Goal: Task Accomplishment & Management: Manage account settings

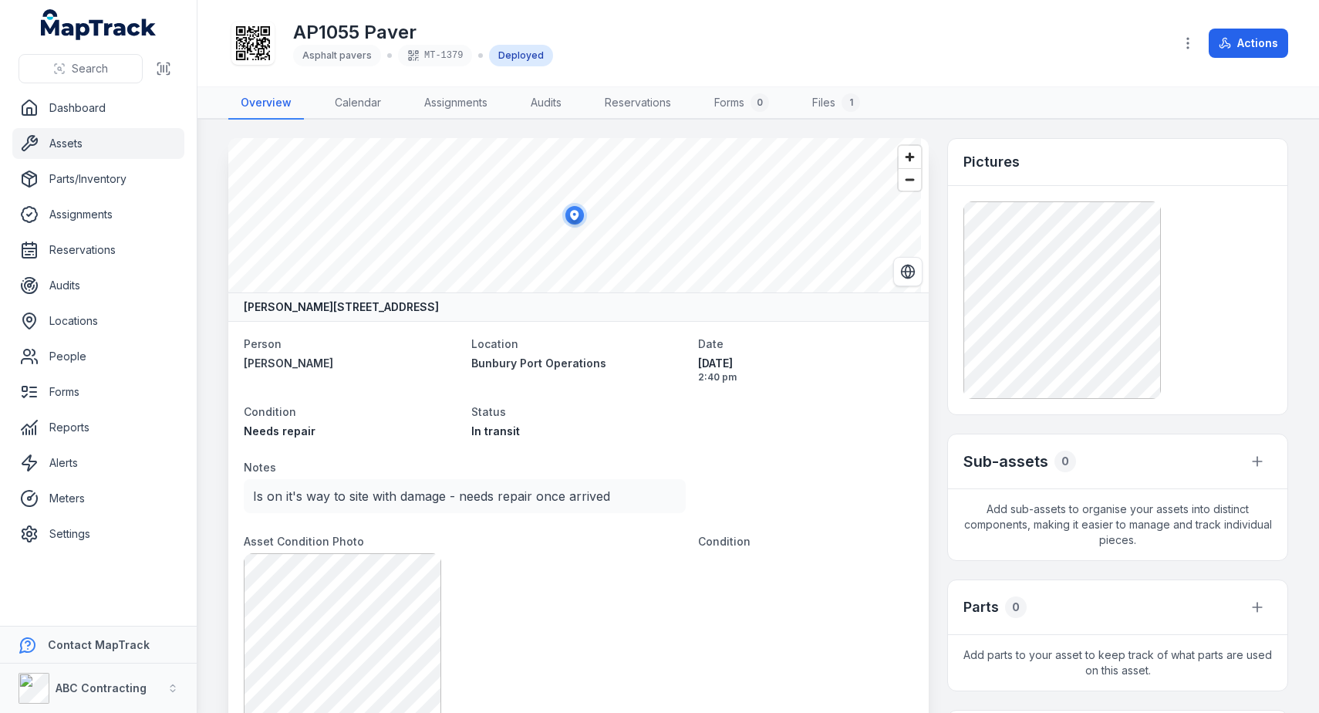
scroll to position [17, 0]
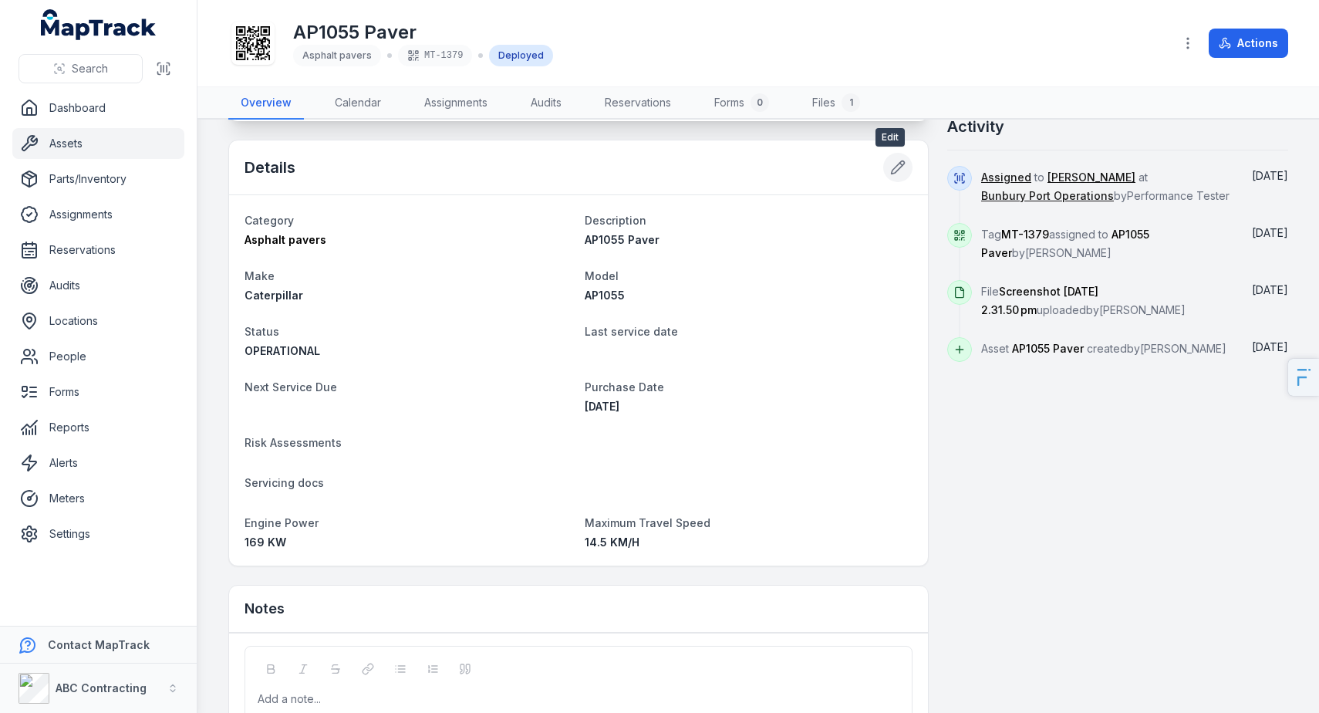
click at [895, 175] on button at bounding box center [897, 167] width 29 height 29
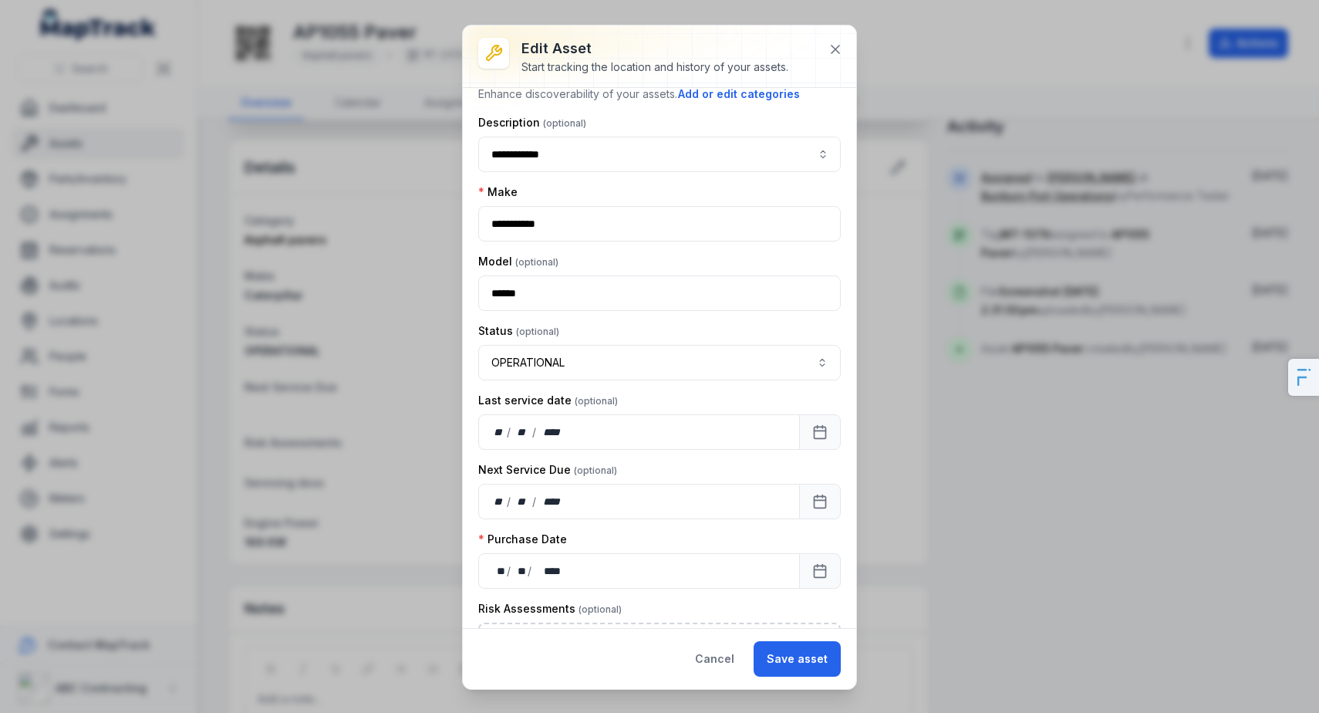
scroll to position [340, 0]
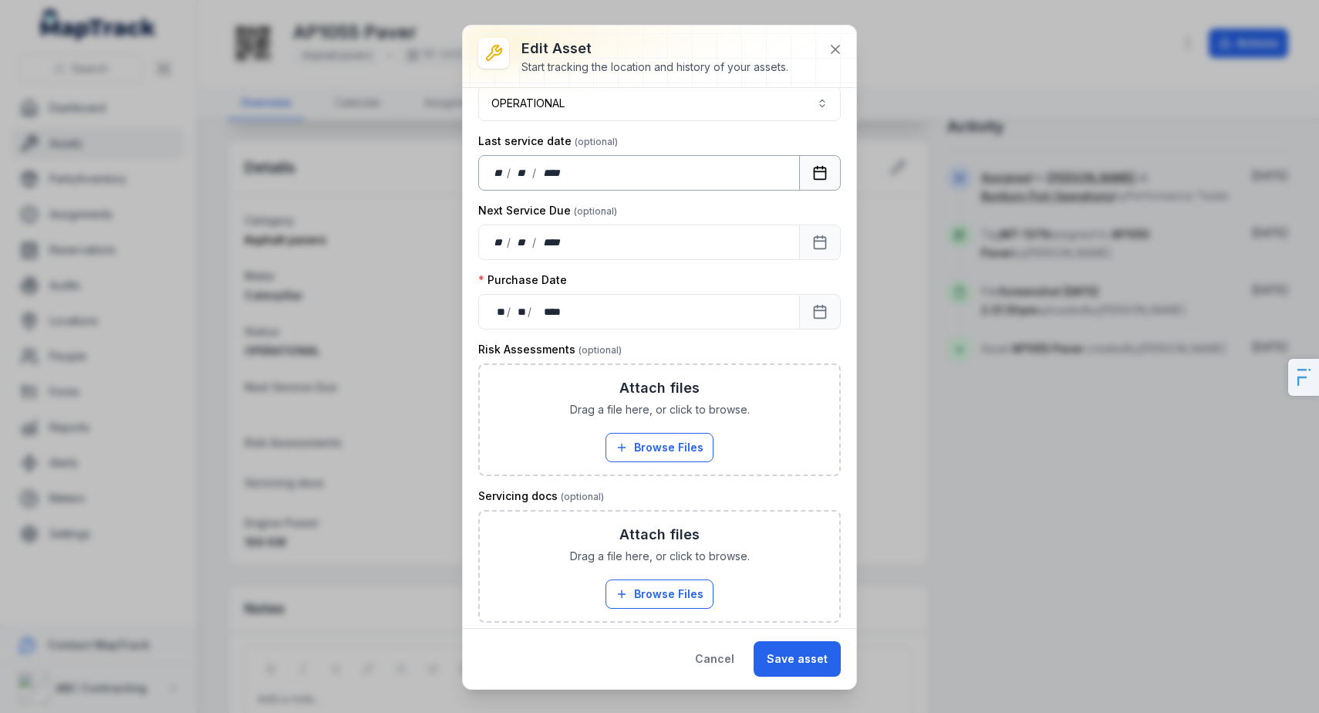
click at [809, 163] on button "Calendar" at bounding box center [820, 172] width 42 height 35
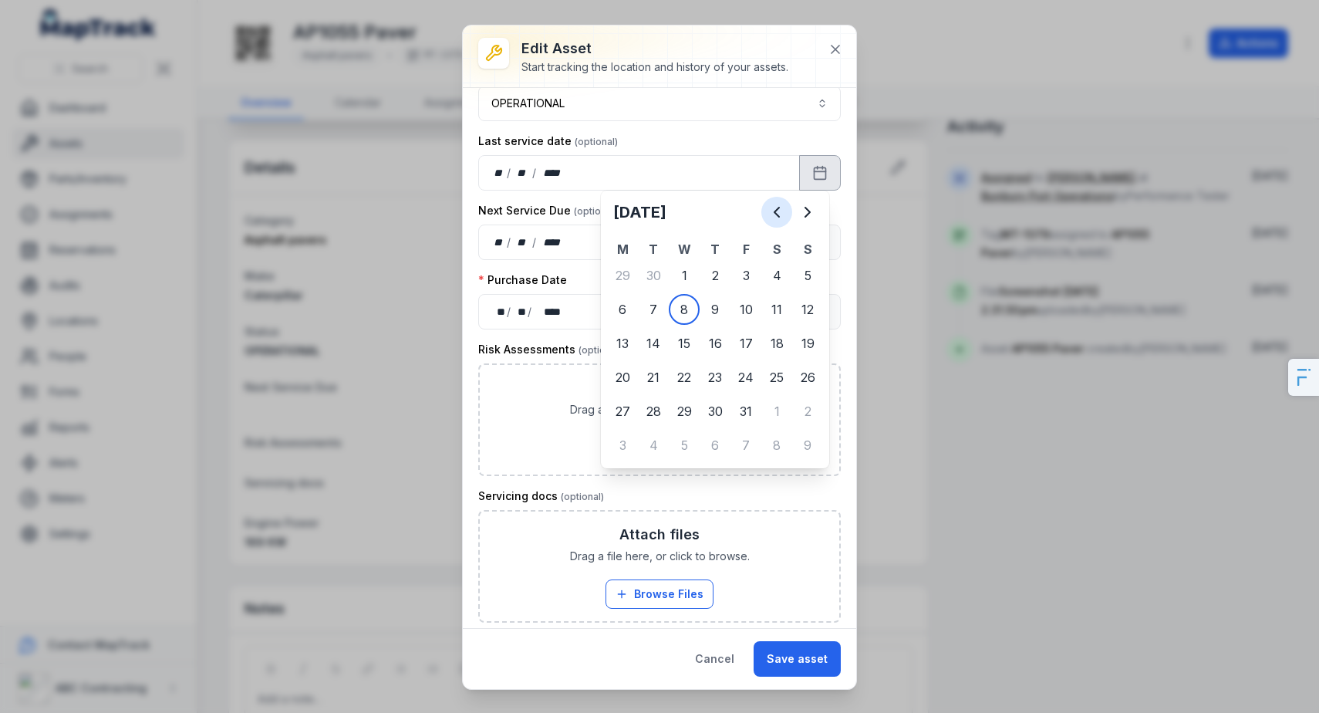
click at [781, 215] on icon "Previous" at bounding box center [776, 212] width 19 height 19
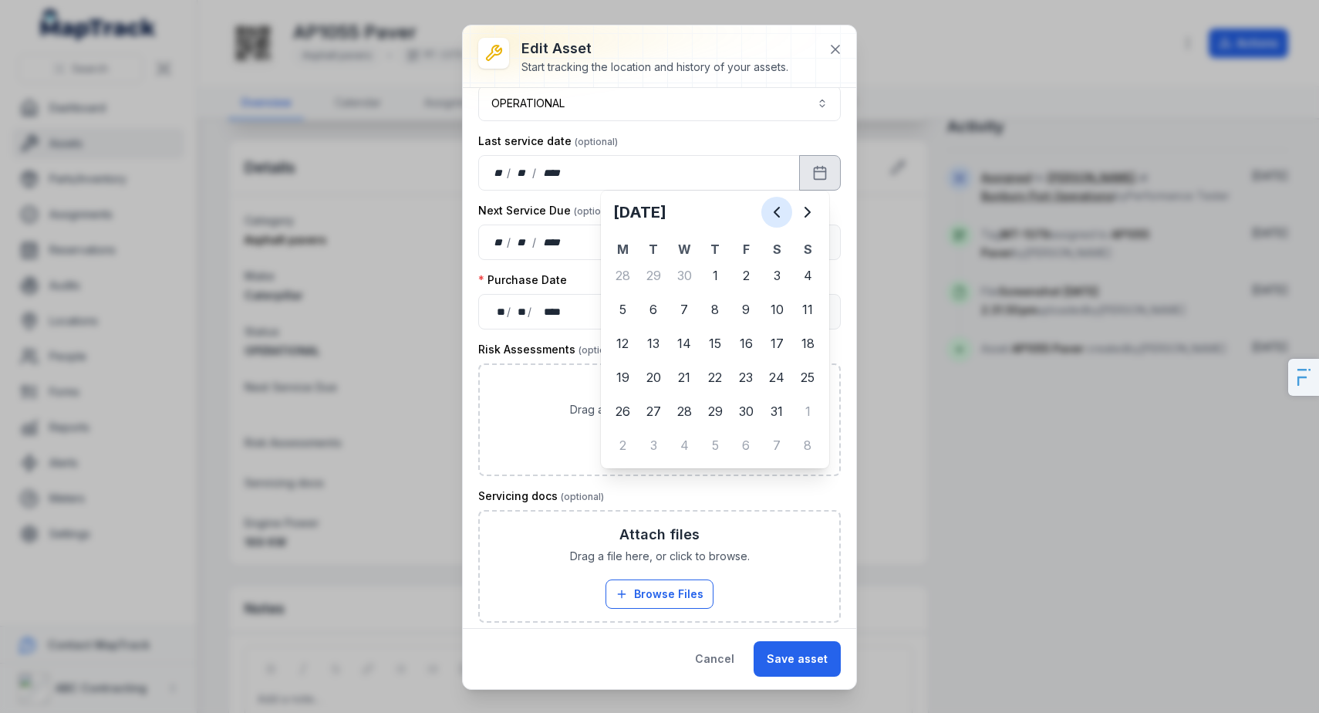
click at [781, 215] on icon "Previous" at bounding box center [776, 212] width 19 height 19
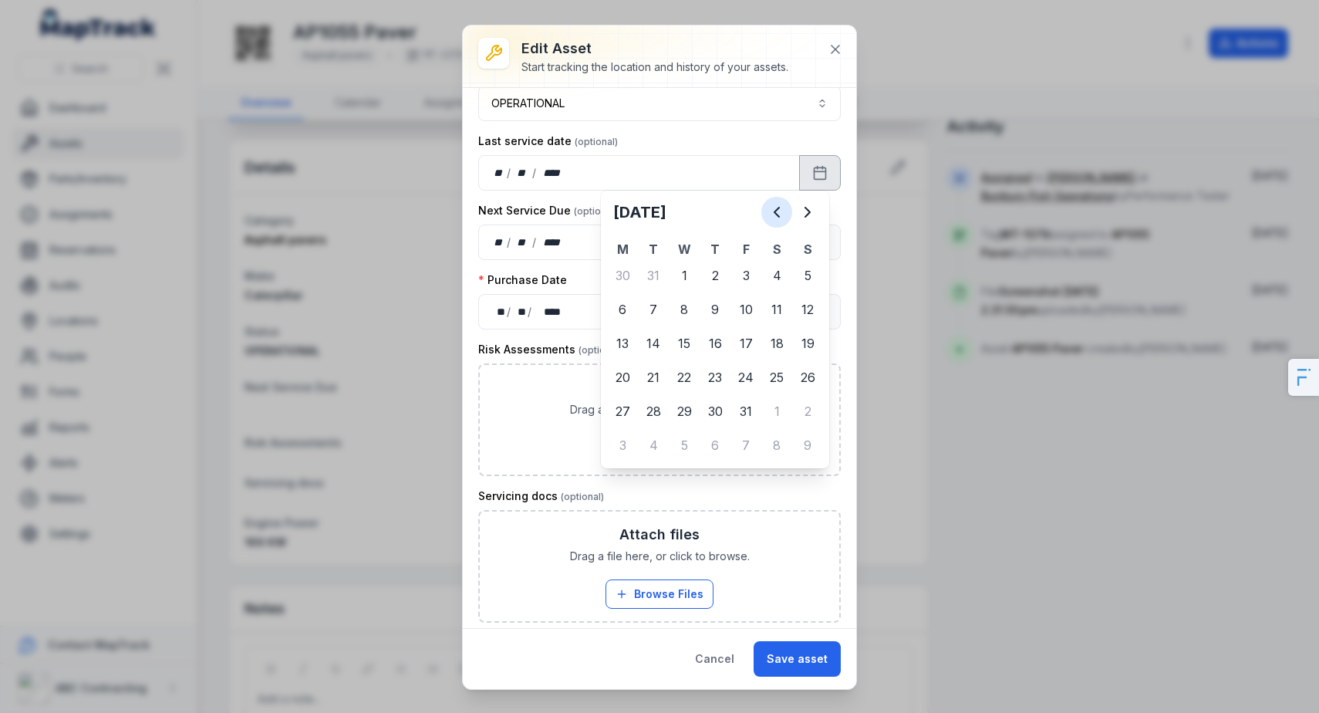
click at [781, 215] on icon "Previous" at bounding box center [776, 212] width 19 height 19
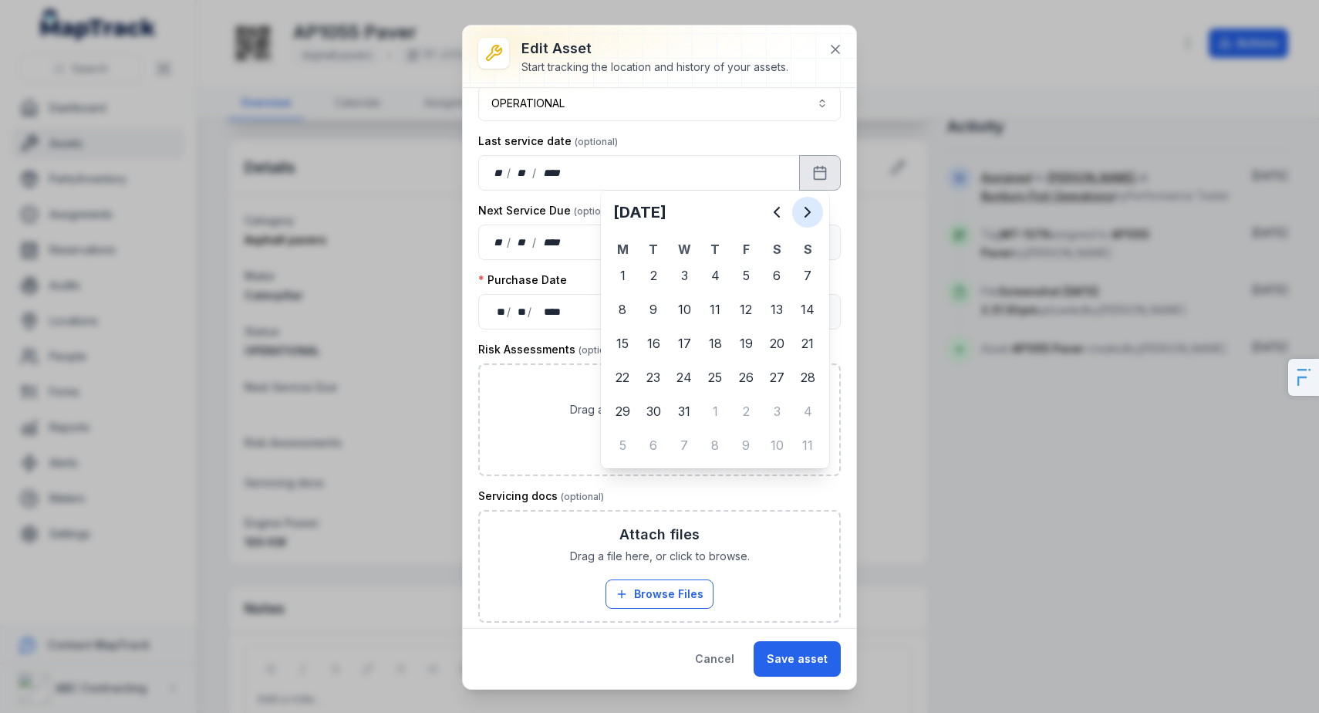
click at [801, 215] on icon "Next" at bounding box center [807, 212] width 19 height 19
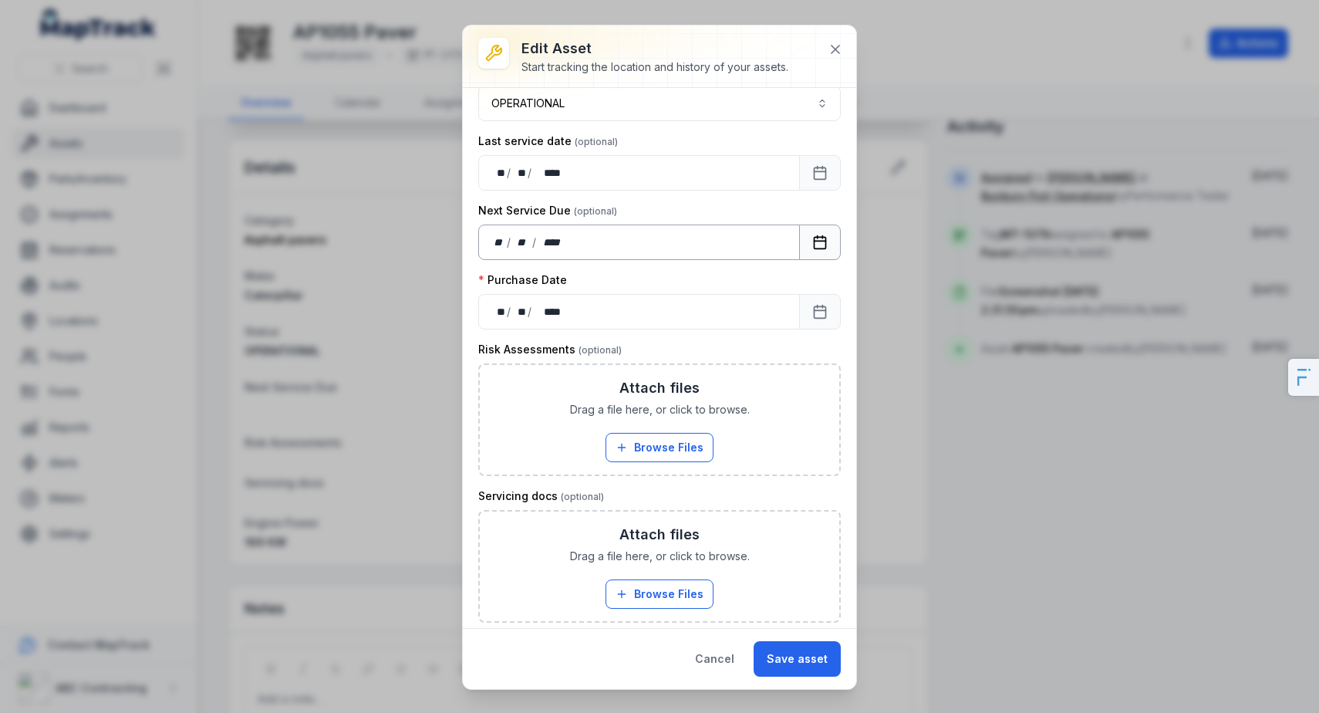
click at [799, 240] on button "Calendar" at bounding box center [820, 241] width 42 height 35
click at [799, 312] on button "Calendar" at bounding box center [820, 311] width 42 height 35
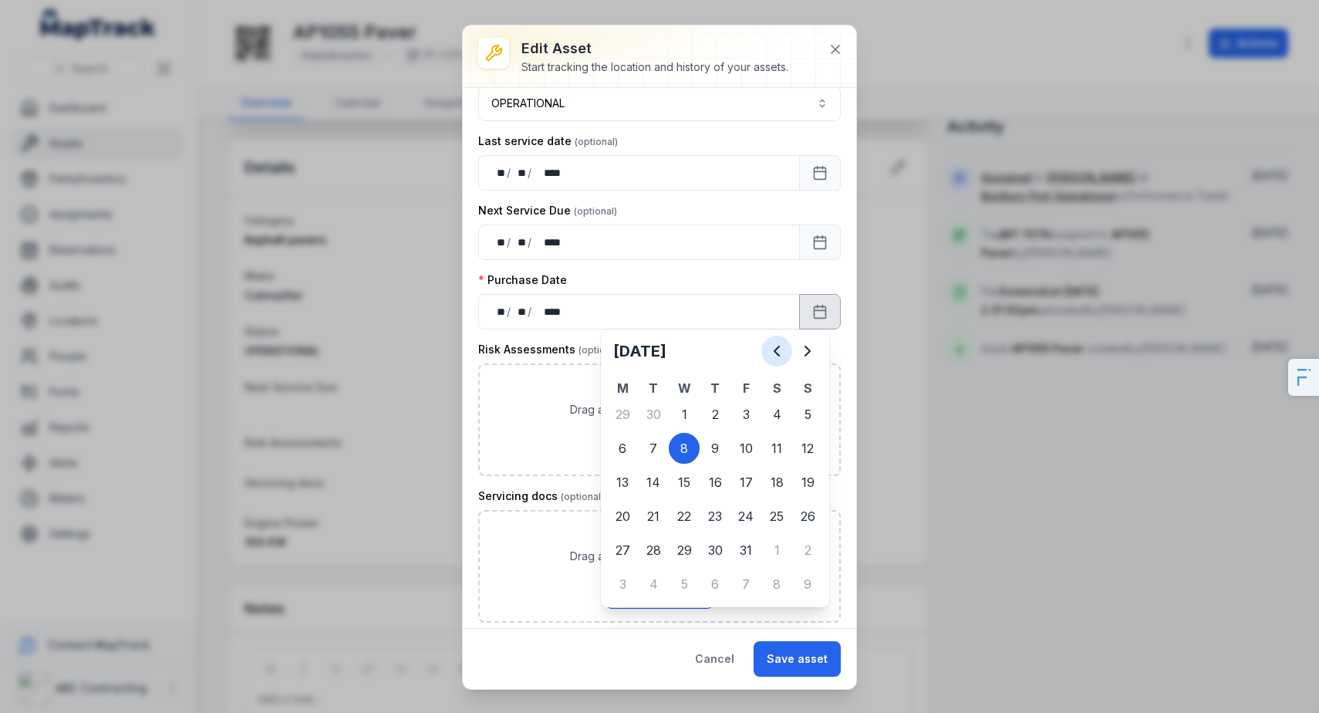
click at [784, 362] on button "Previous" at bounding box center [776, 350] width 31 height 31
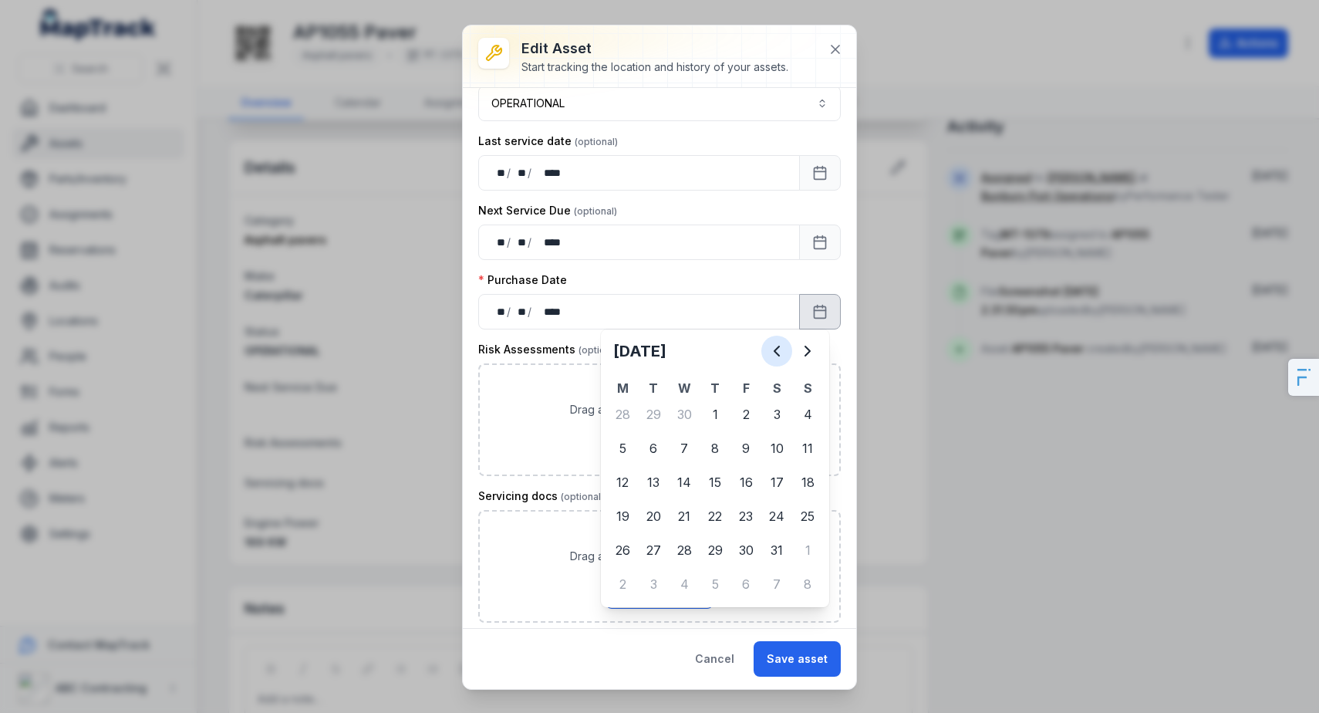
click at [784, 362] on button "Previous" at bounding box center [776, 350] width 31 height 31
click at [782, 359] on icon "Previous" at bounding box center [776, 351] width 19 height 19
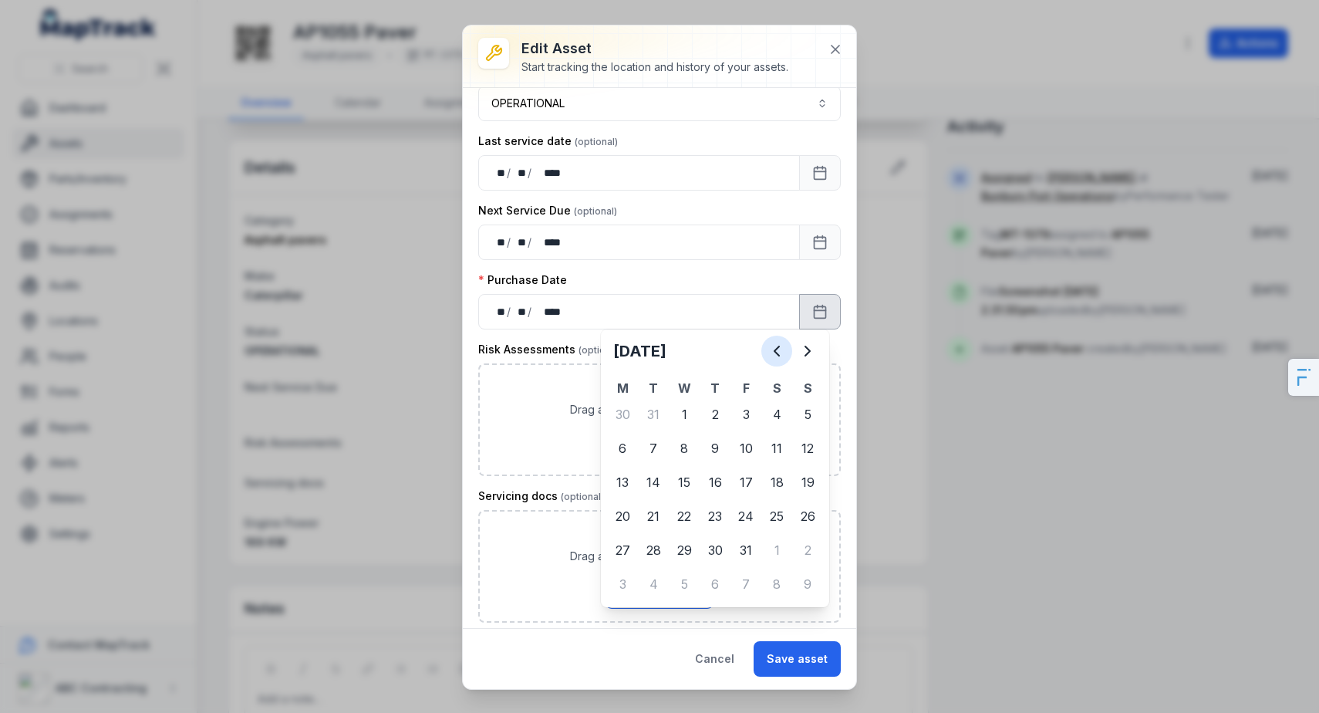
click at [782, 359] on icon "Previous" at bounding box center [776, 351] width 19 height 19
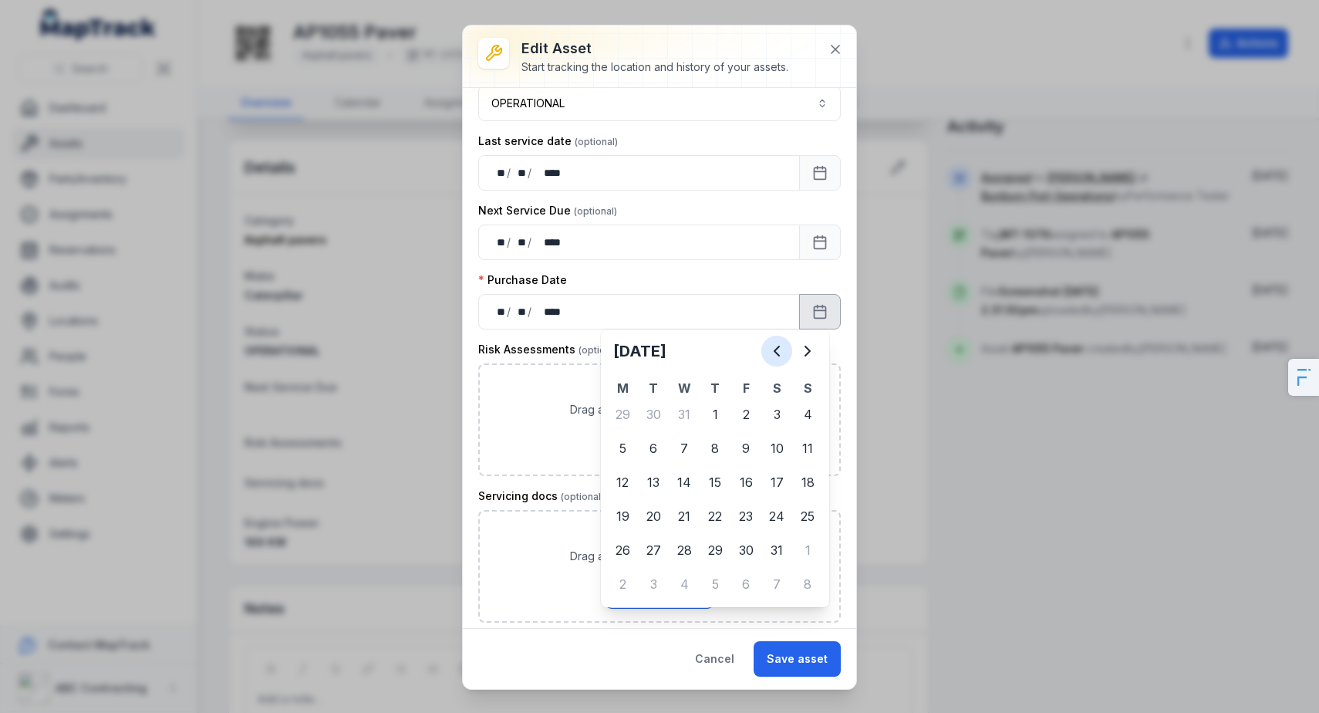
click at [782, 359] on icon "Previous" at bounding box center [776, 351] width 19 height 19
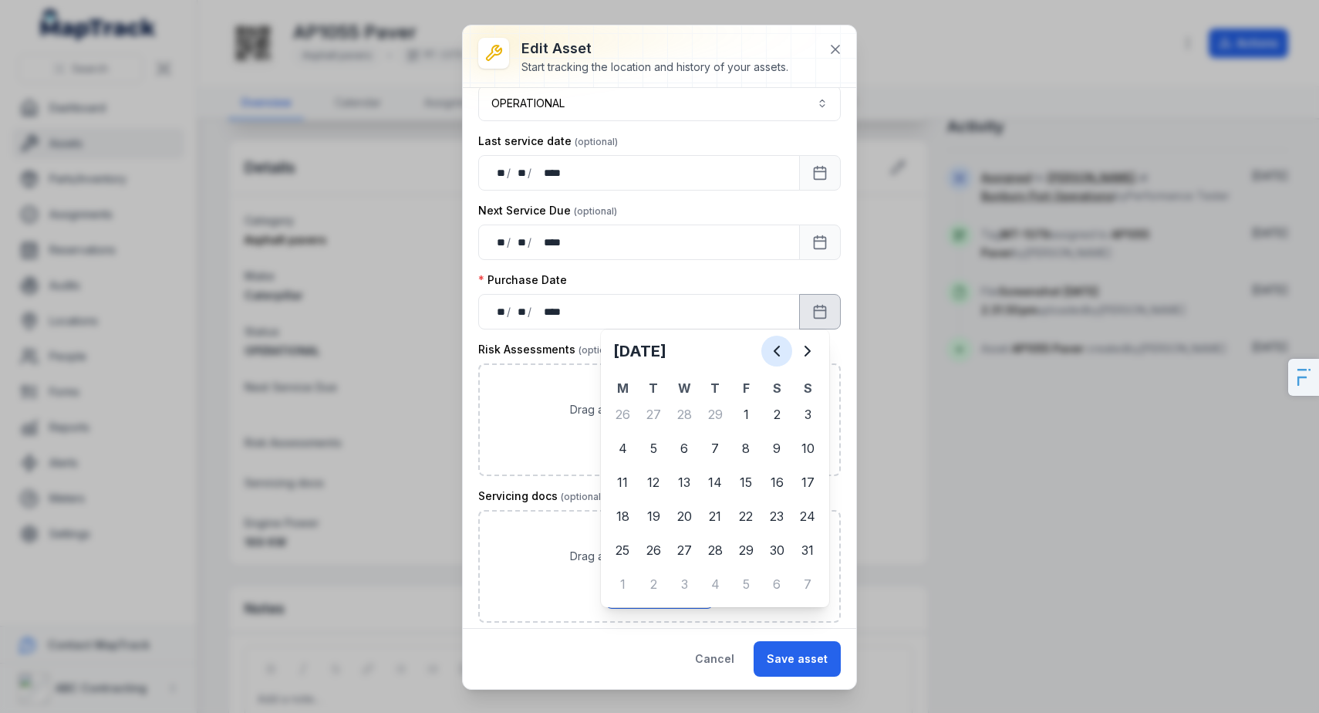
click at [782, 359] on icon "Previous" at bounding box center [776, 351] width 19 height 19
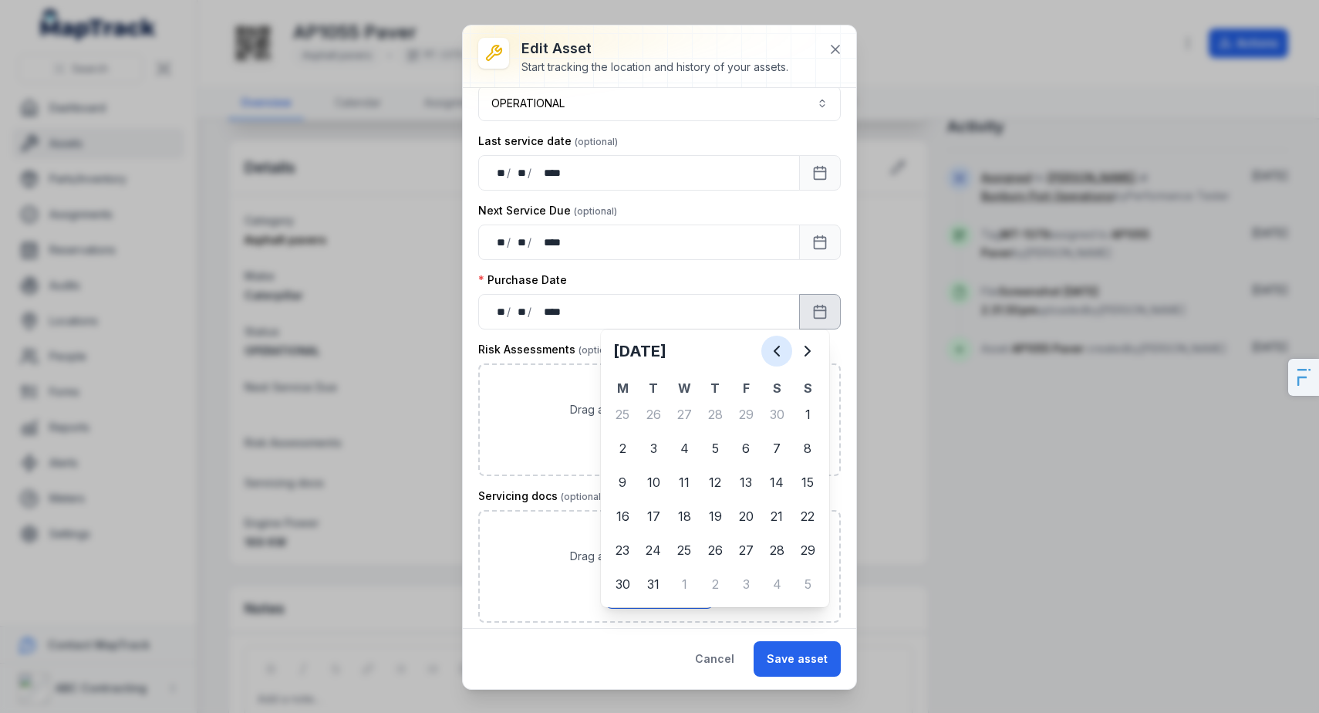
click at [782, 359] on icon "Previous" at bounding box center [776, 351] width 19 height 19
drag, startPoint x: 610, startPoint y: 566, endPoint x: 612, endPoint y: 553, distance: 13.2
click at [610, 564] on tbody "31 1 2 3 4 5 6 7 8 9 10 11 12 13 14 15 16 17 18 19 20 21 22 23 24 25 26 27 28 2…" at bounding box center [715, 499] width 216 height 204
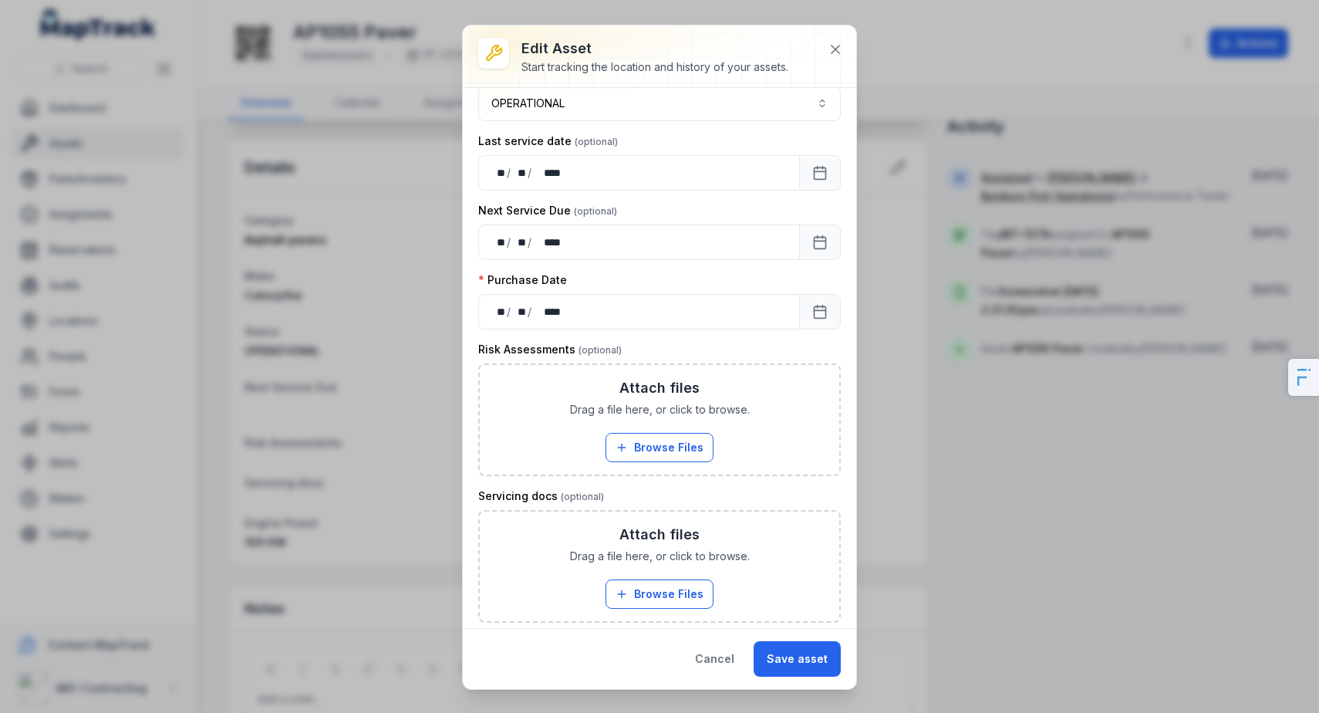
click at [715, 352] on div "Risk Assessments" at bounding box center [659, 349] width 362 height 15
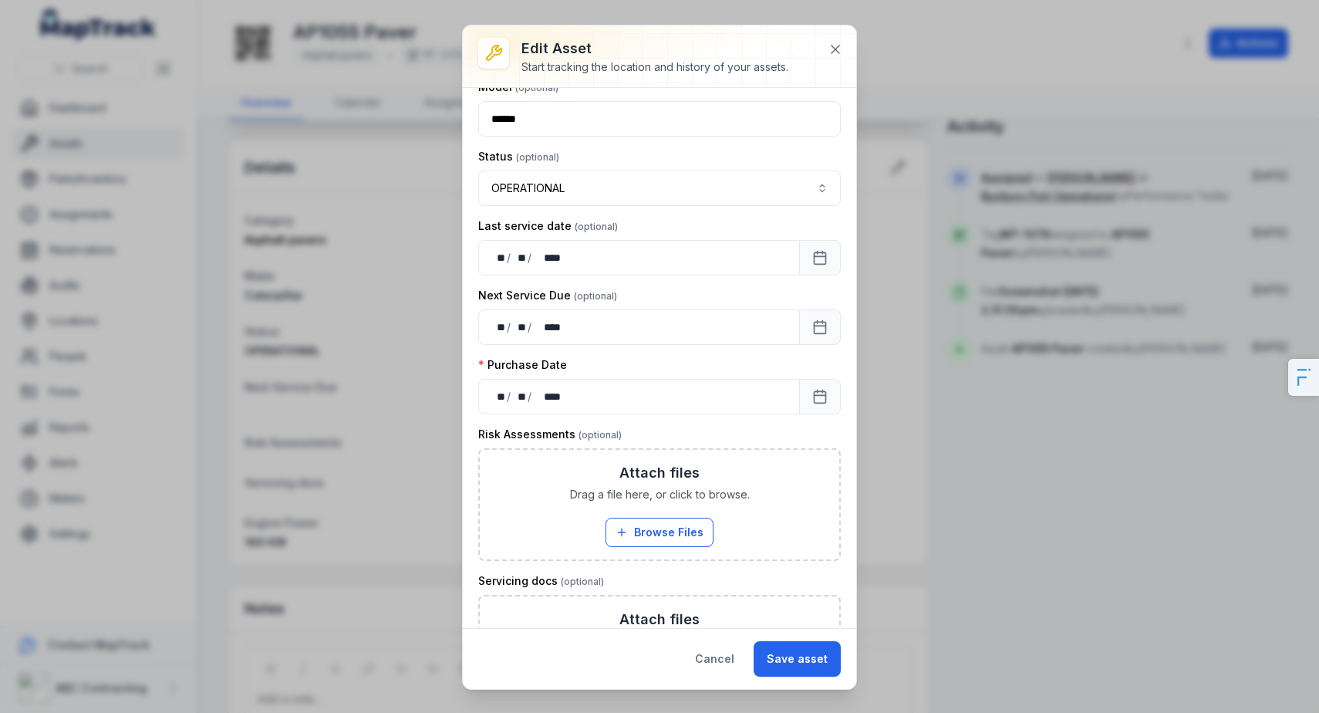
scroll to position [380, 0]
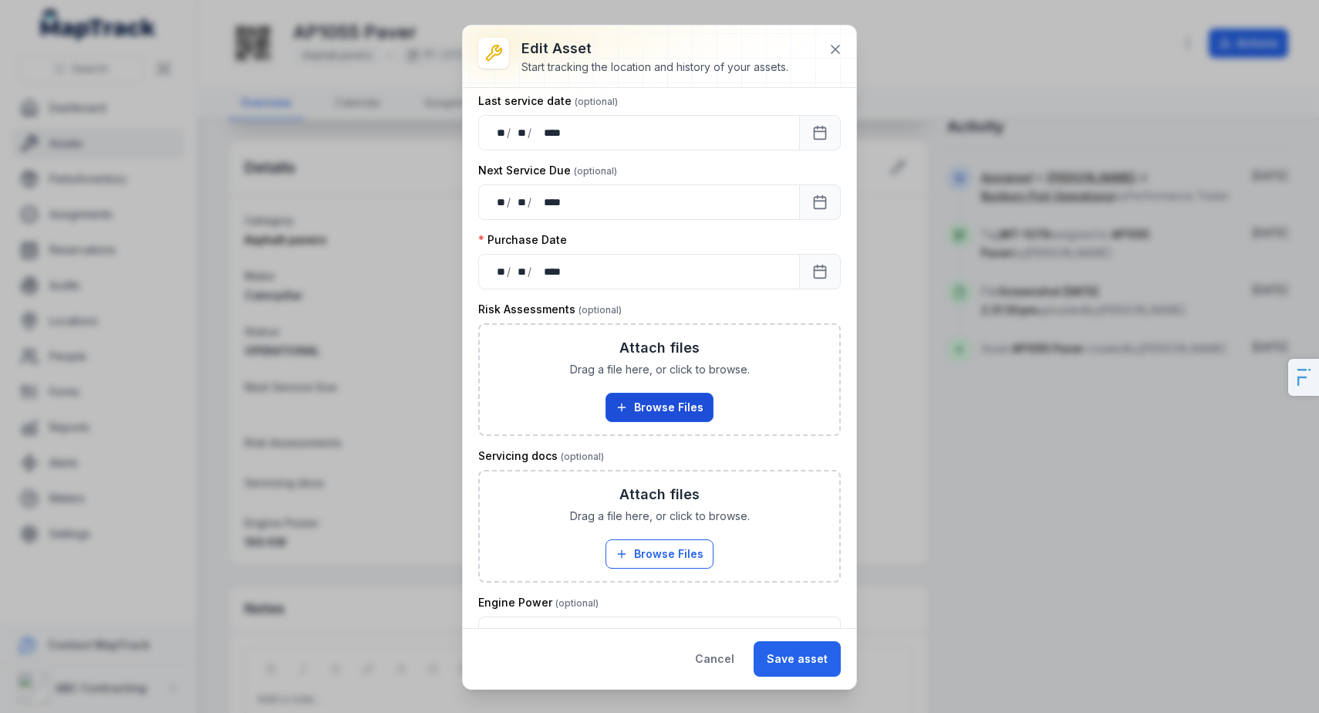
click at [629, 409] on button "Browse Files" at bounding box center [659, 407] width 108 height 29
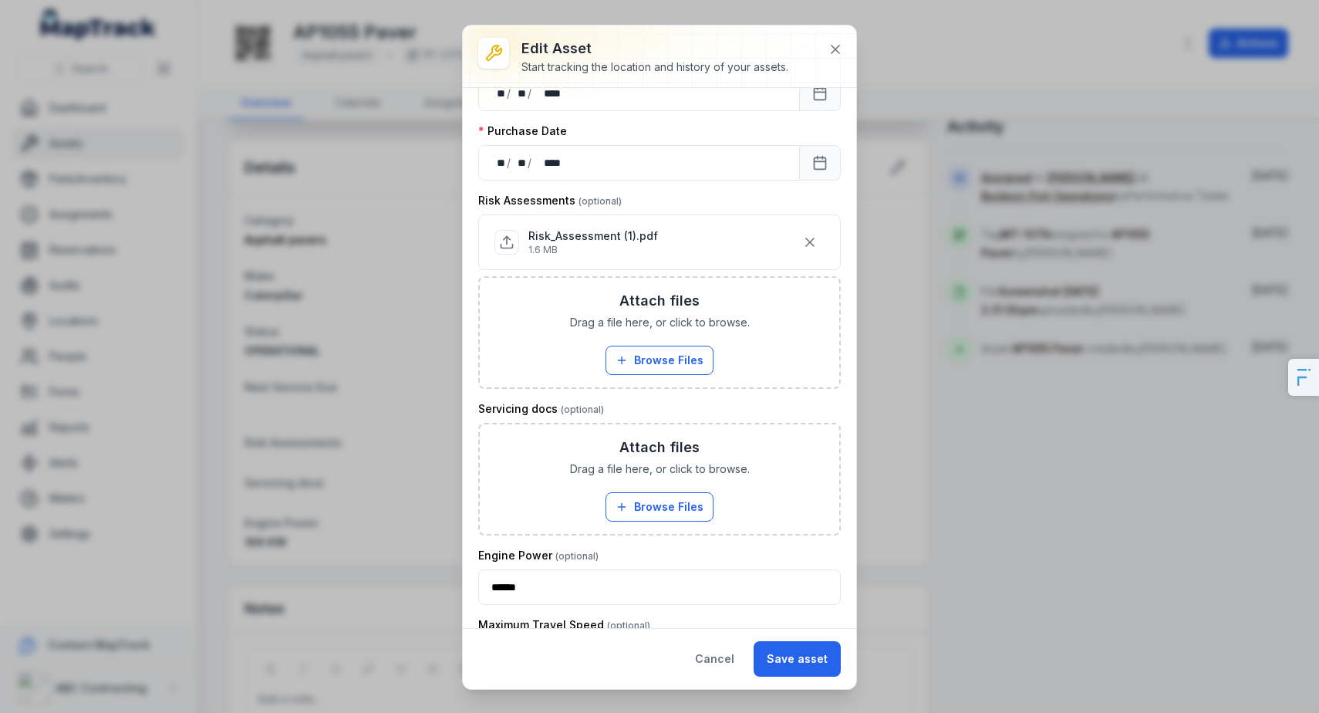
scroll to position [487, 0]
click at [648, 504] on button "Browse Files" at bounding box center [659, 508] width 108 height 29
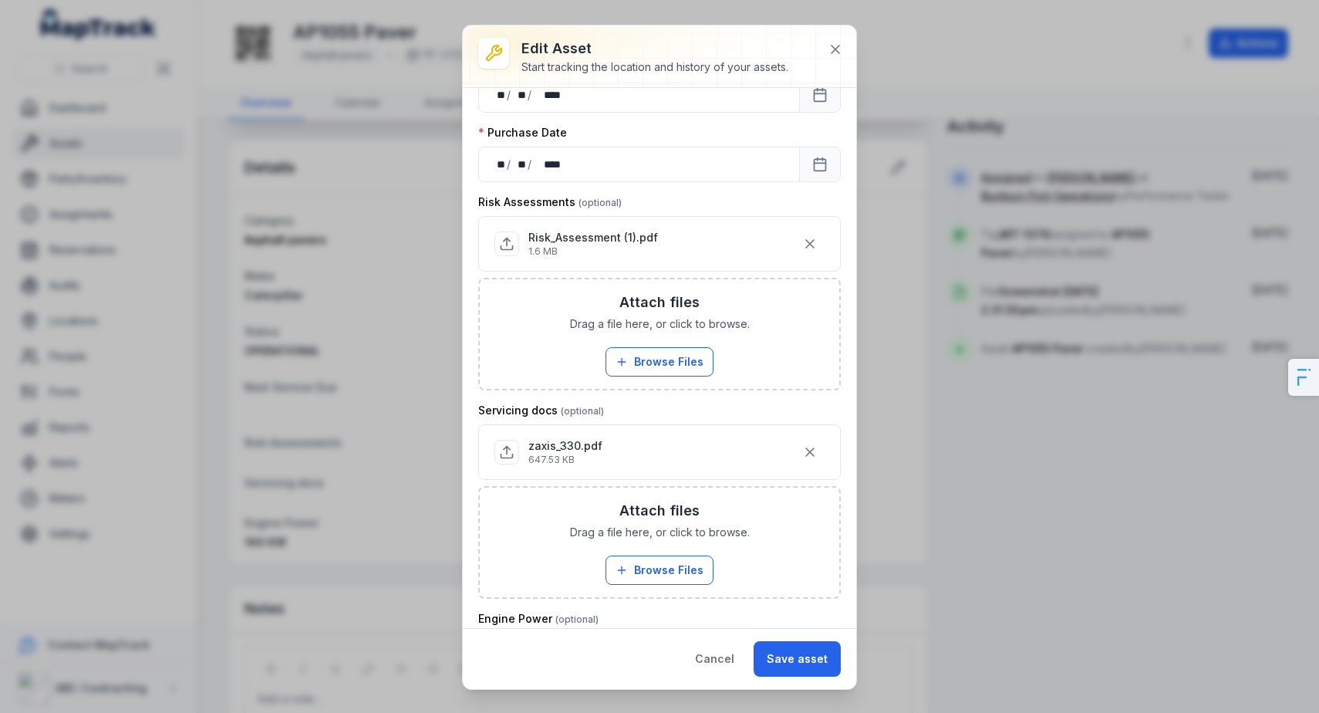
scroll to position [612, 0]
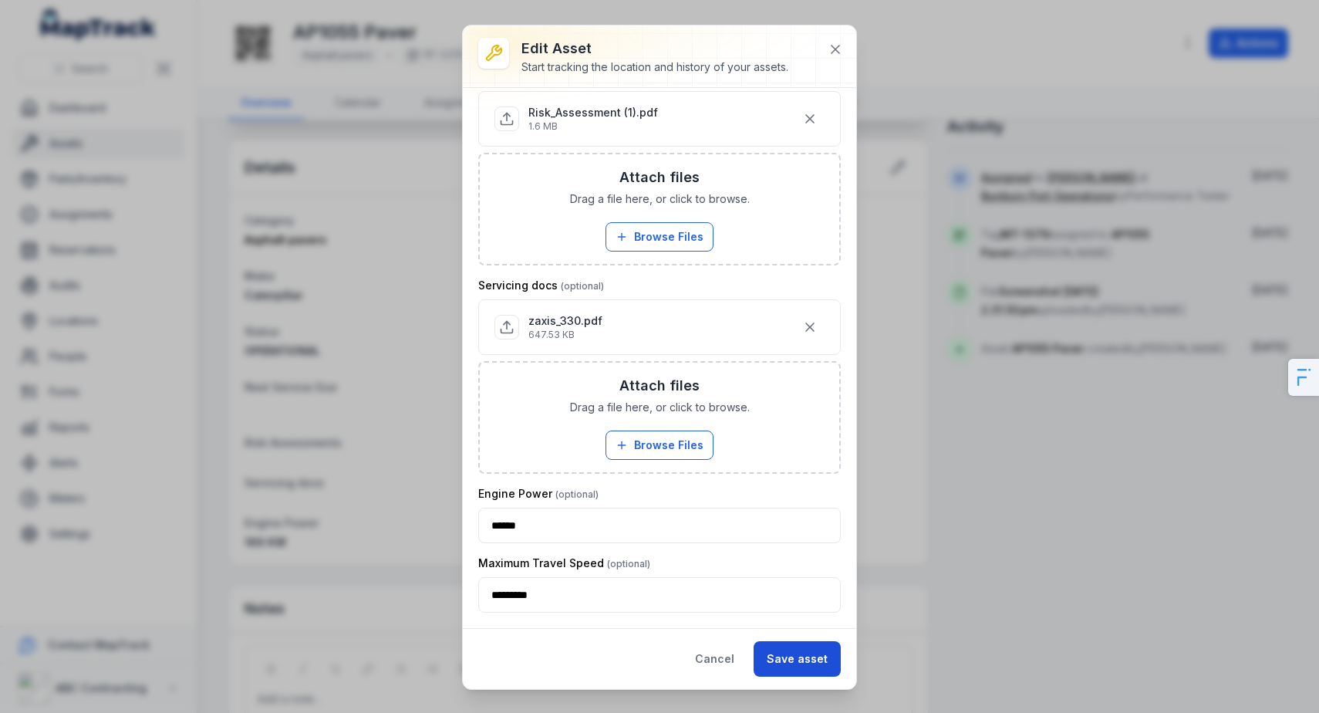
click at [814, 662] on button "Save asset" at bounding box center [796, 658] width 87 height 35
